Goal: Find specific page/section

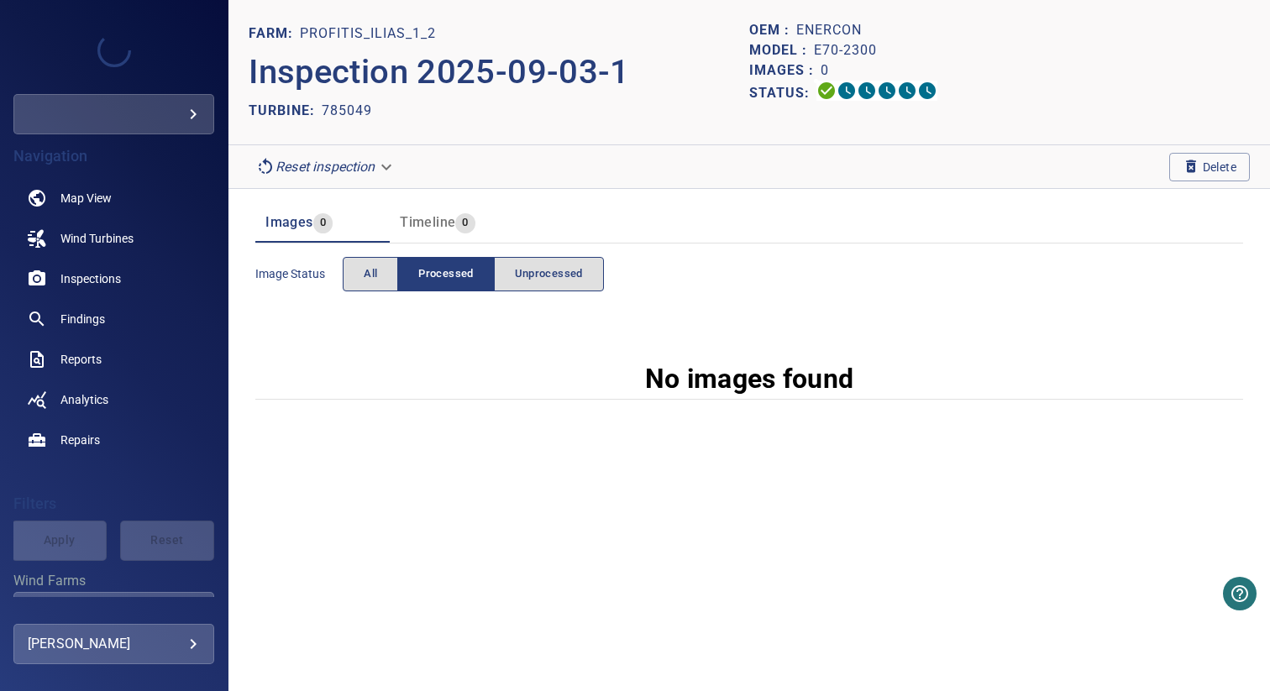
click at [329, 163] on body "**********" at bounding box center [635, 345] width 1270 height 691
click at [352, 265] on button "All" at bounding box center [370, 274] width 55 height 34
click at [410, 267] on button "Processed" at bounding box center [445, 274] width 97 height 34
click at [549, 139] on header "FARM: Makrylakoma Inspection 2025-09-04-1 TURBINE: 755358 OEM : Enercon Model :…" at bounding box center [748, 72] width 1041 height 145
